Goal: Find specific page/section: Find specific page/section

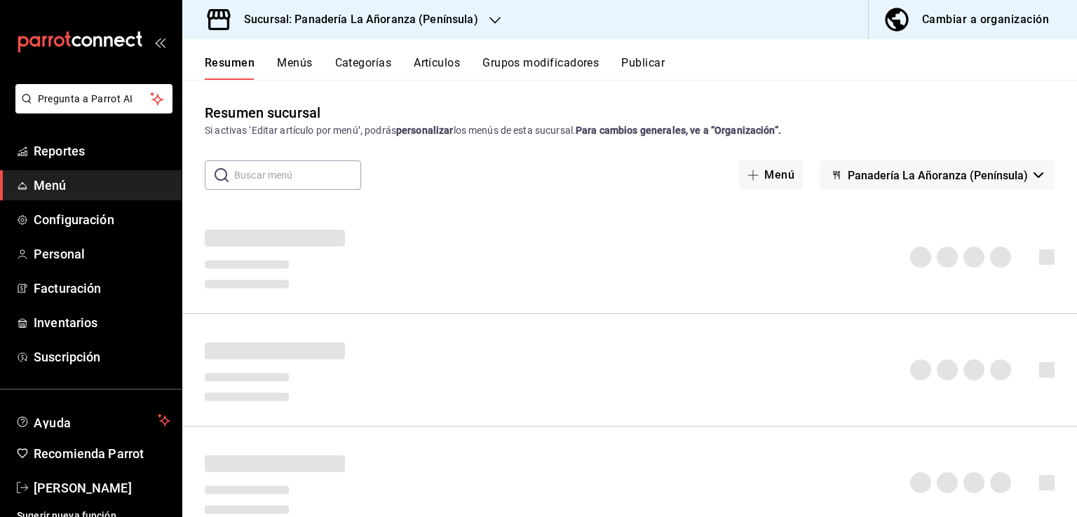
click at [245, 65] on button "Resumen" at bounding box center [230, 68] width 50 height 24
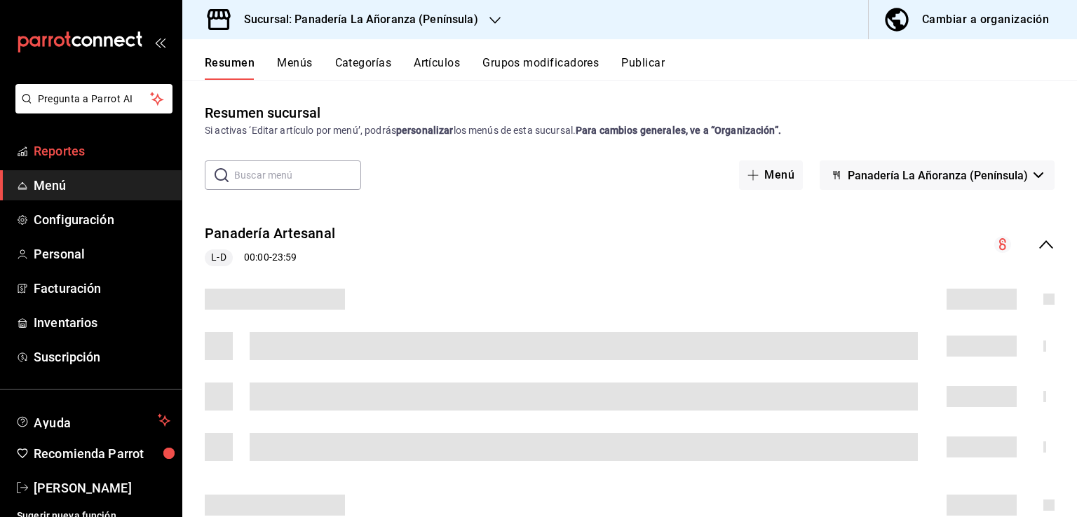
click at [65, 158] on span "Reportes" at bounding box center [102, 151] width 137 height 19
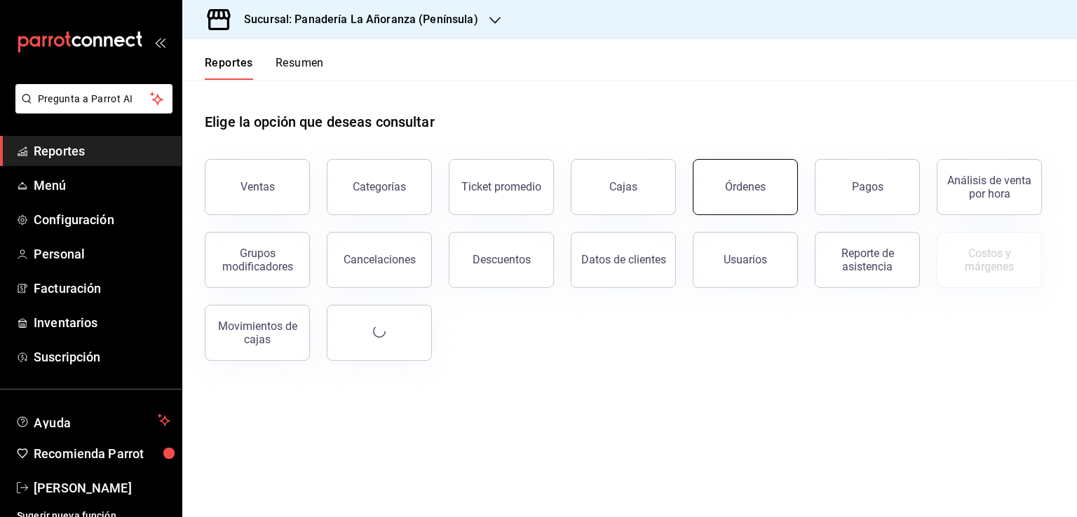
click at [742, 180] on button "Órdenes" at bounding box center [745, 187] width 105 height 56
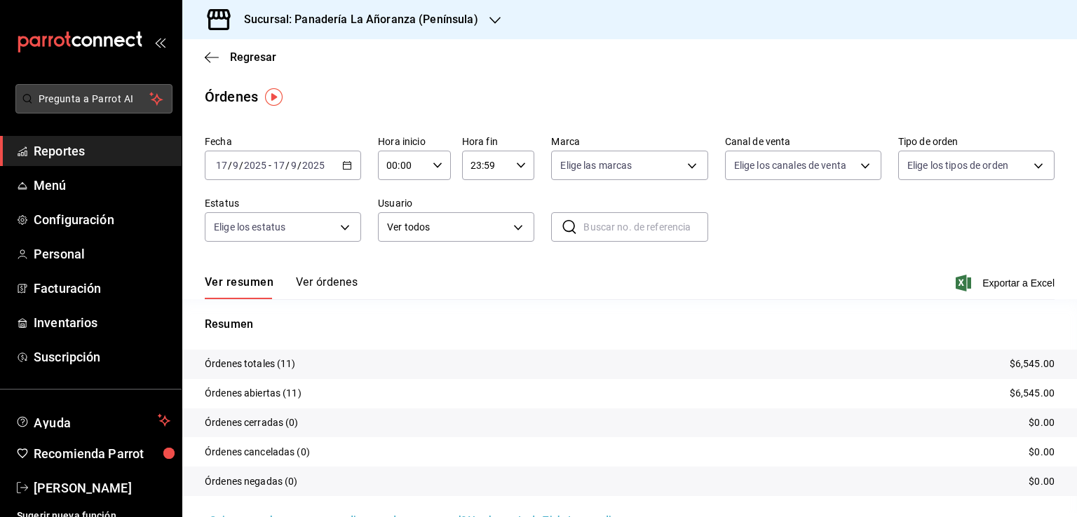
click at [81, 148] on span "Reportes" at bounding box center [102, 151] width 137 height 19
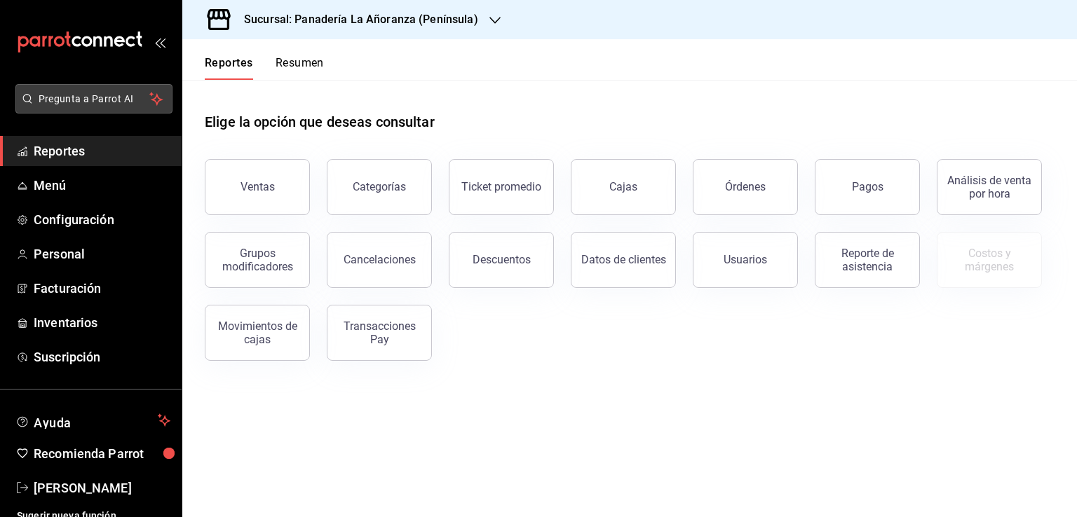
click at [117, 105] on span "Pregunta a Parrot AI" at bounding box center [94, 99] width 111 height 15
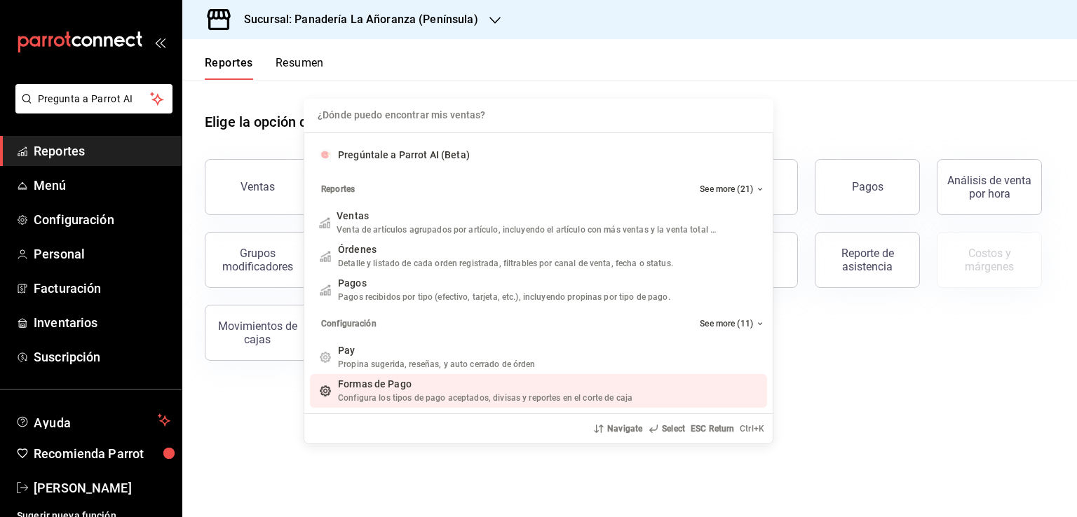
click at [852, 78] on div "¿Dónde puedo encontrar mis ventas? Pregúntale a Parrot AI (Beta) Reportes See m…" at bounding box center [538, 258] width 1077 height 517
